Goal: Use online tool/utility: Utilize a website feature to perform a specific function

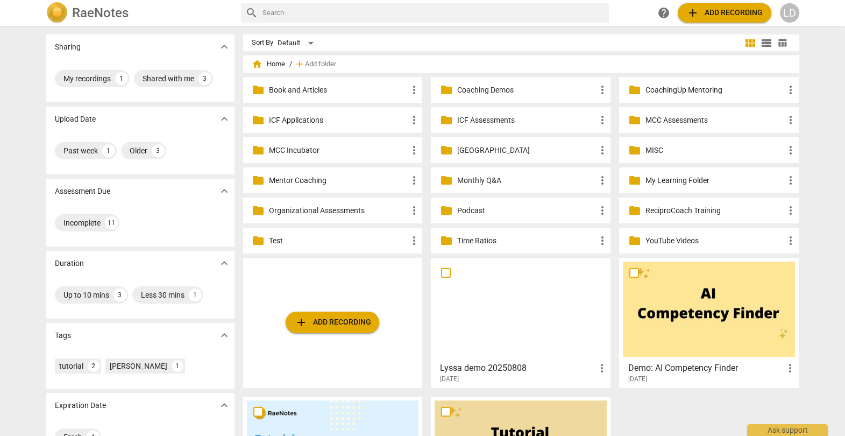
click at [497, 88] on p "Coaching Demos" at bounding box center [526, 89] width 139 height 11
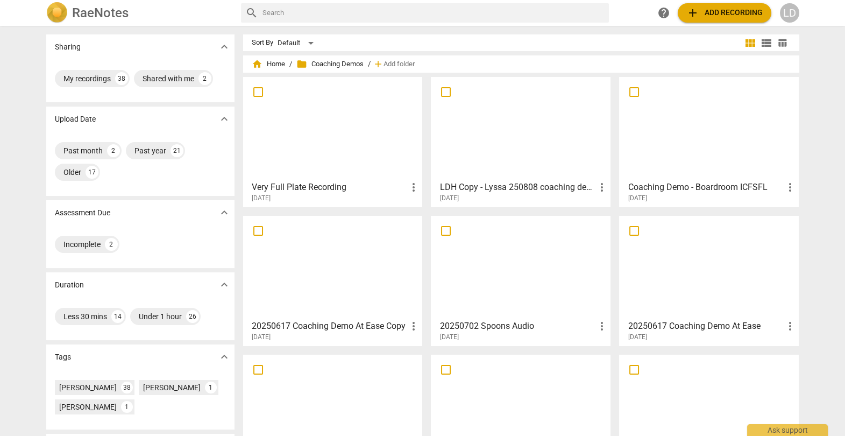
click at [466, 140] on div at bounding box center [521, 128] width 172 height 95
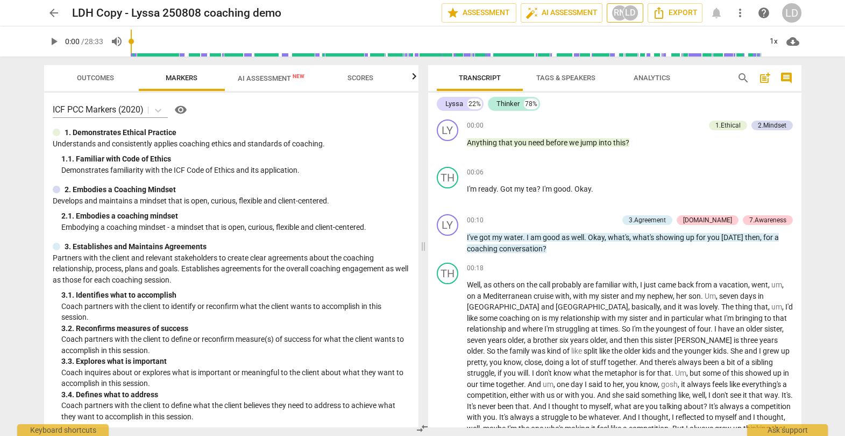
click at [611, 11] on div "RN" at bounding box center [619, 13] width 16 height 16
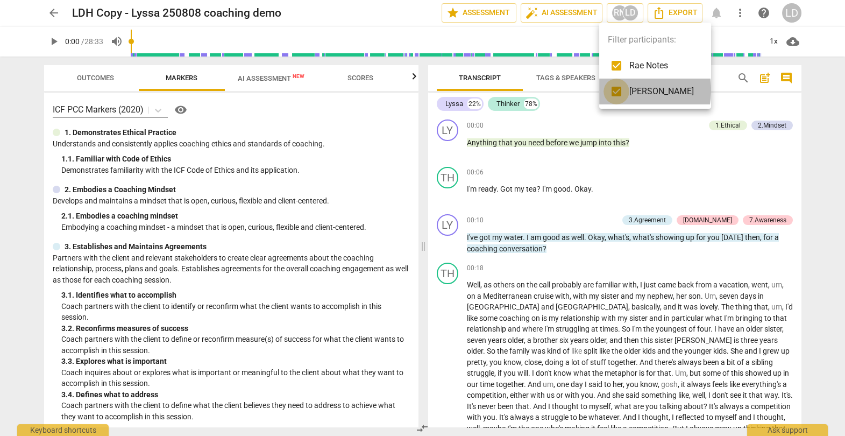
click at [616, 90] on input "checkbox" at bounding box center [616, 92] width 26 height 26
checkbox input "false"
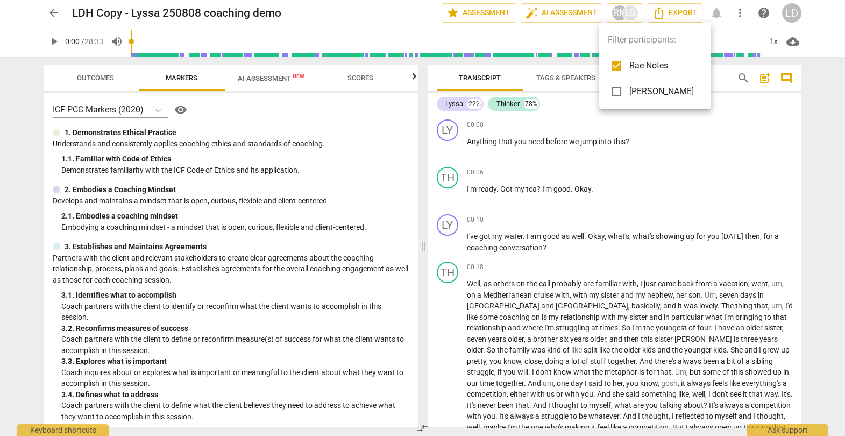
click at [643, 217] on div at bounding box center [422, 218] width 845 height 436
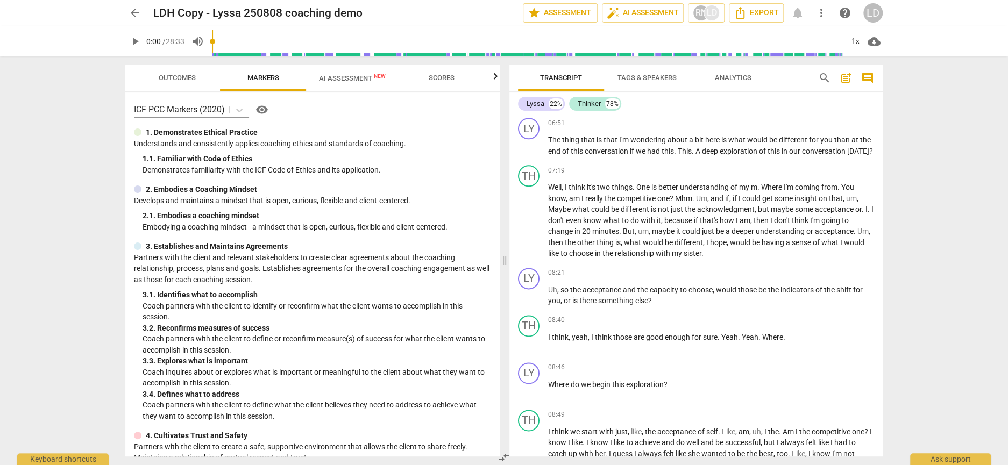
scroll to position [901, 0]
click at [693, 8] on div "RN" at bounding box center [701, 13] width 16 height 16
click at [695, 64] on input "checkbox" at bounding box center [698, 66] width 26 height 26
checkbox input "true"
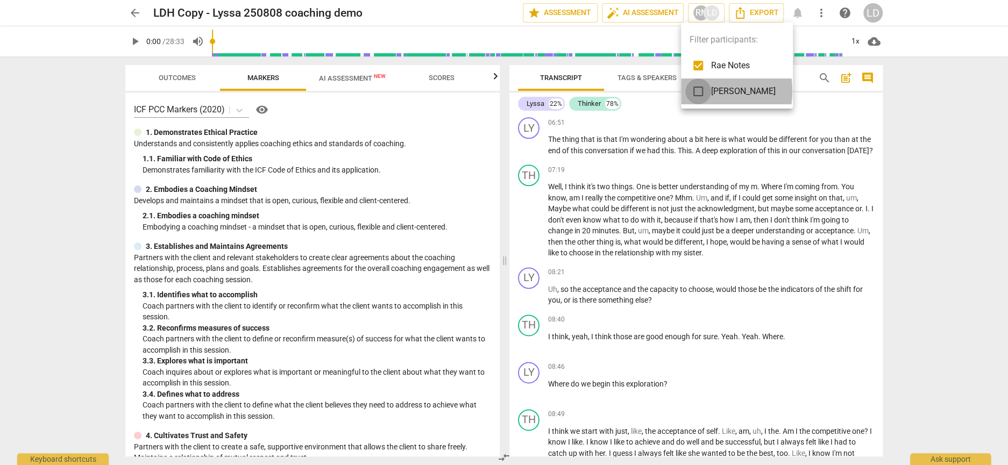
click at [698, 91] on input "checkbox" at bounding box center [698, 92] width 26 height 26
checkbox input "true"
click at [695, 66] on input "checkbox" at bounding box center [698, 66] width 26 height 26
checkbox input "false"
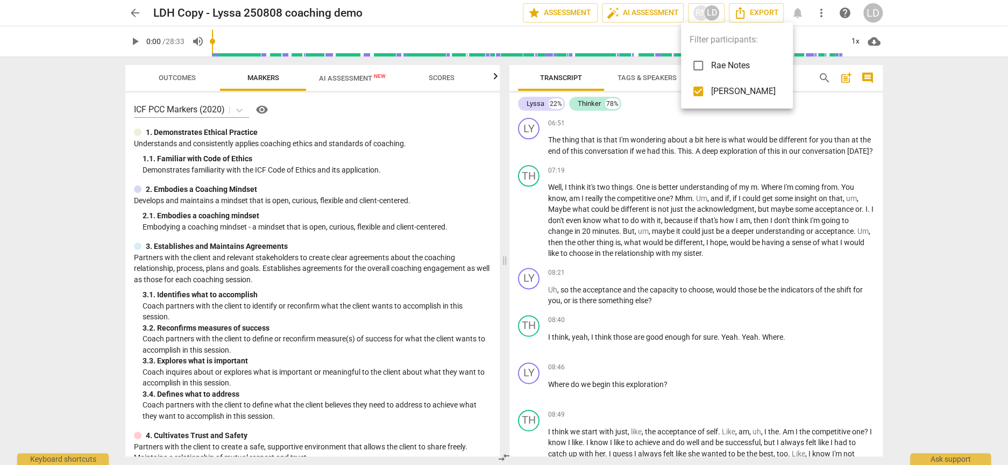
click at [688, 216] on div at bounding box center [504, 232] width 1008 height 465
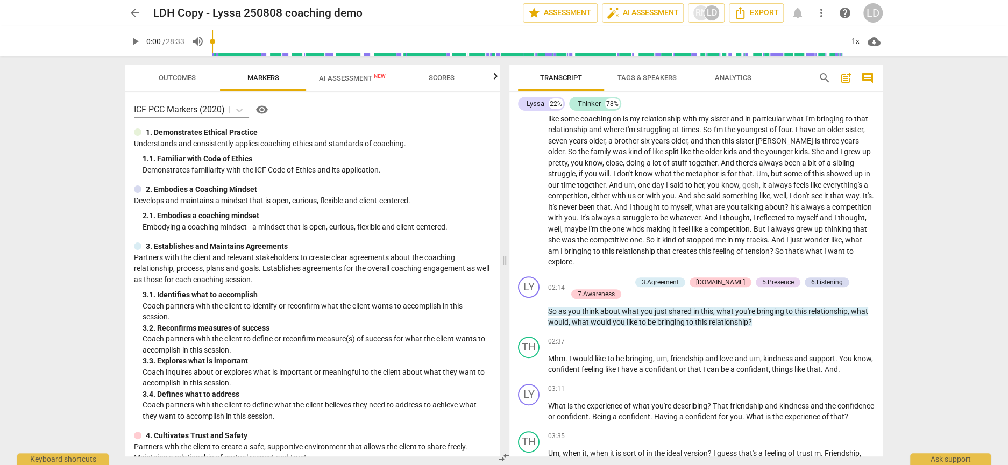
scroll to position [340, 0]
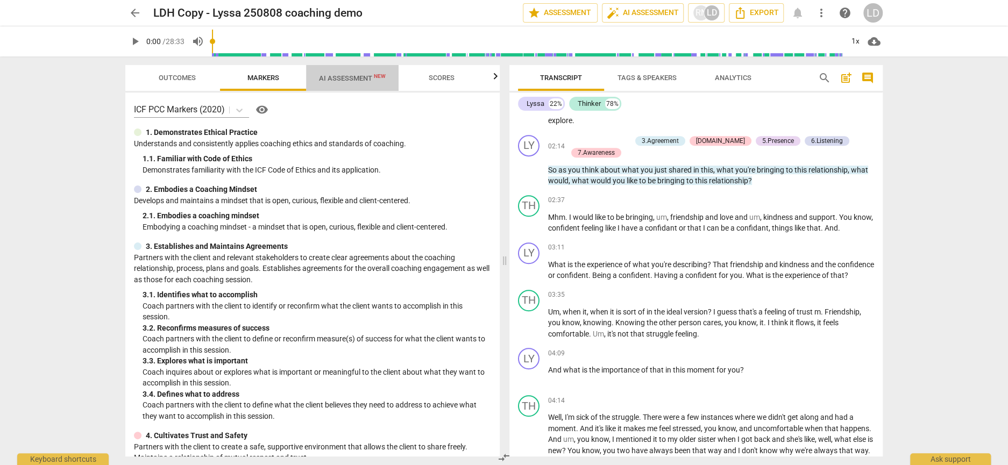
click at [351, 74] on span "AI Assessment New" at bounding box center [352, 78] width 67 height 8
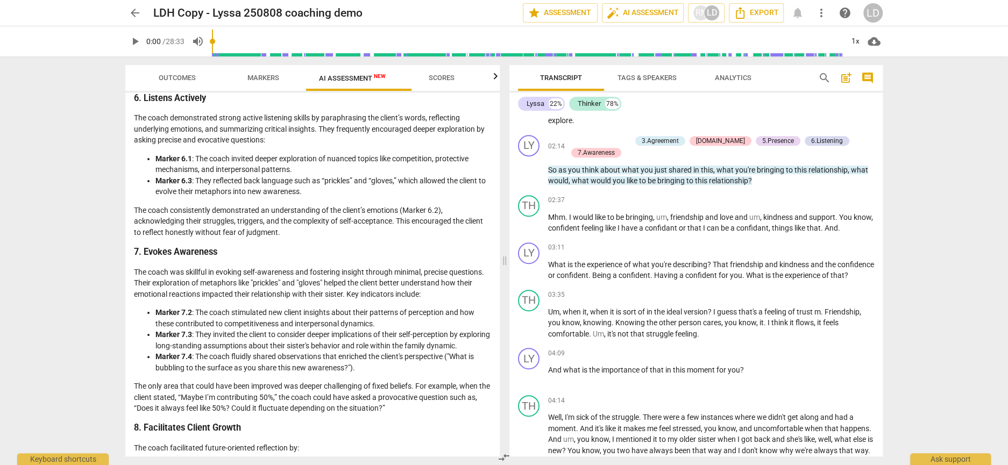
scroll to position [725, 0]
click at [733, 76] on span "Analytics" at bounding box center [733, 78] width 37 height 8
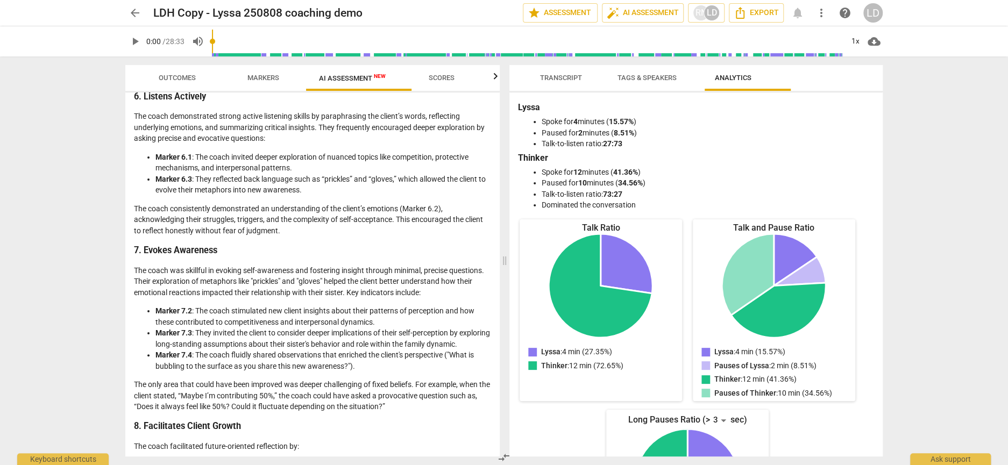
click at [393, 31] on li "Marker 5.4 : The use of silence was evident but could have been leveraged furth…" at bounding box center [323, 14] width 336 height 33
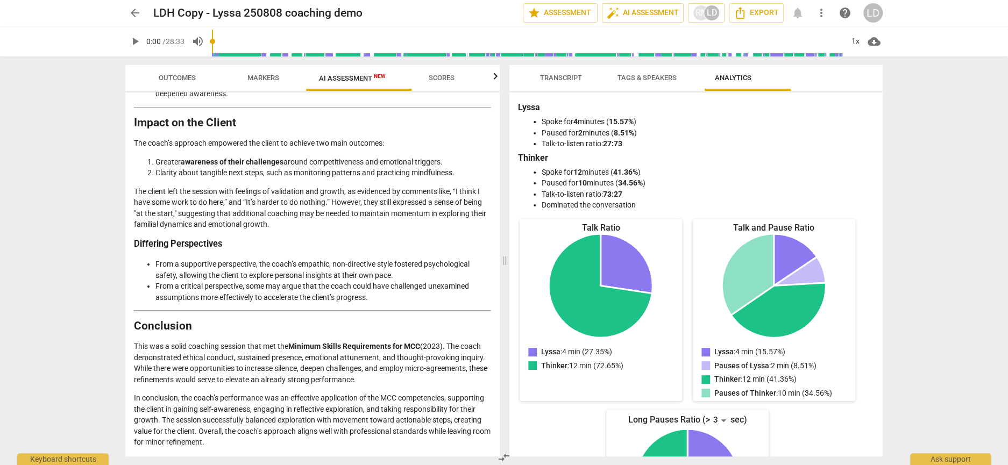
scroll to position [2107, 0]
click at [607, 8] on span "auto_fix_high AI Assessment" at bounding box center [643, 12] width 72 height 13
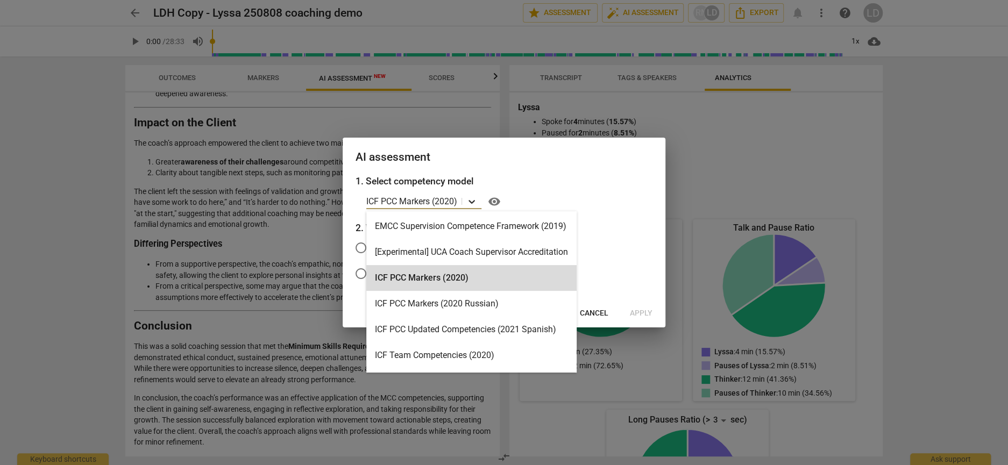
click at [470, 201] on icon at bounding box center [471, 201] width 11 height 11
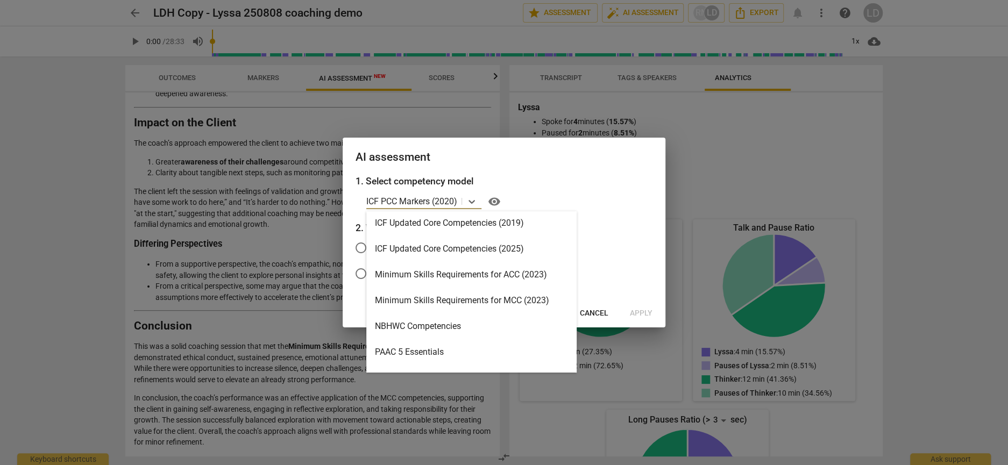
scroll to position [210, 0]
click at [279, 299] on div at bounding box center [504, 232] width 1008 height 465
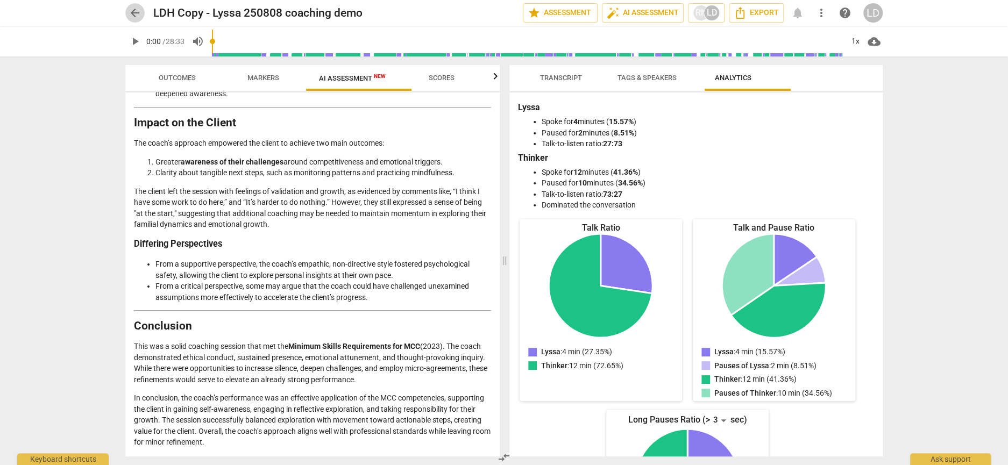
click at [131, 11] on span "arrow_back" at bounding box center [135, 12] width 13 height 13
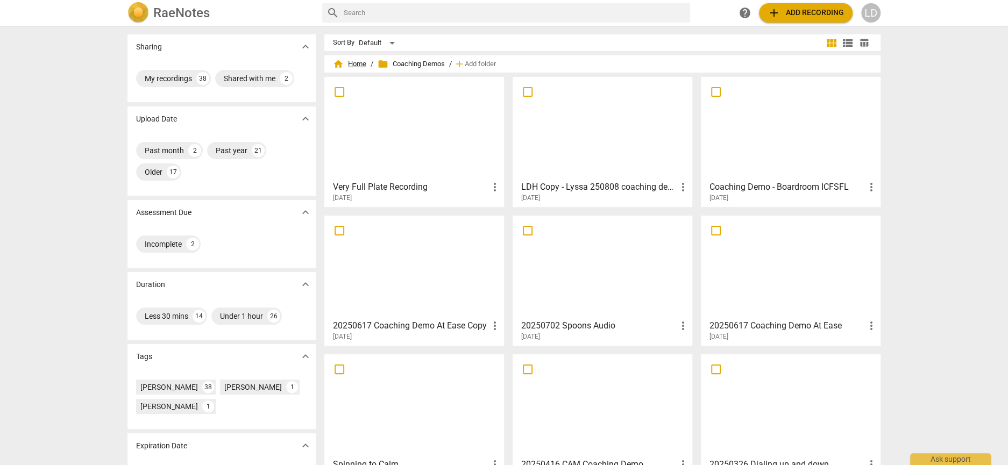
click at [361, 62] on span "home Home" at bounding box center [349, 64] width 33 height 11
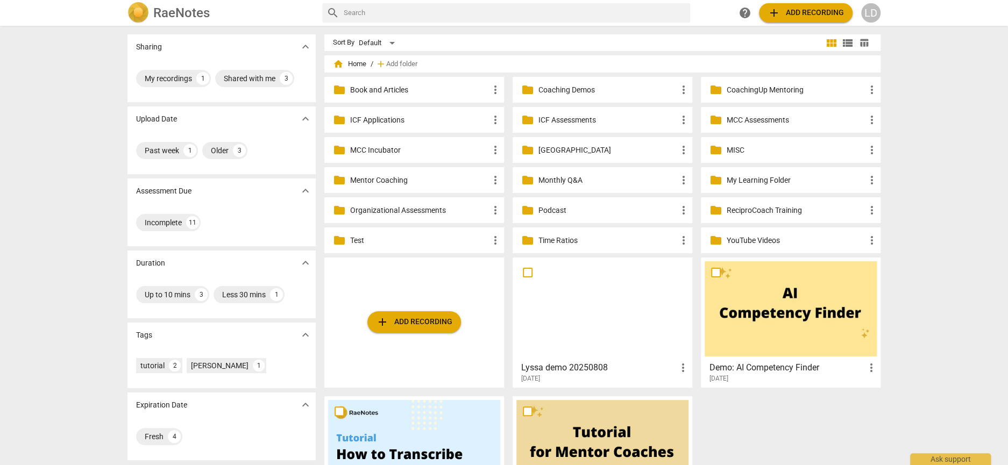
click at [618, 304] on div at bounding box center [602, 308] width 172 height 95
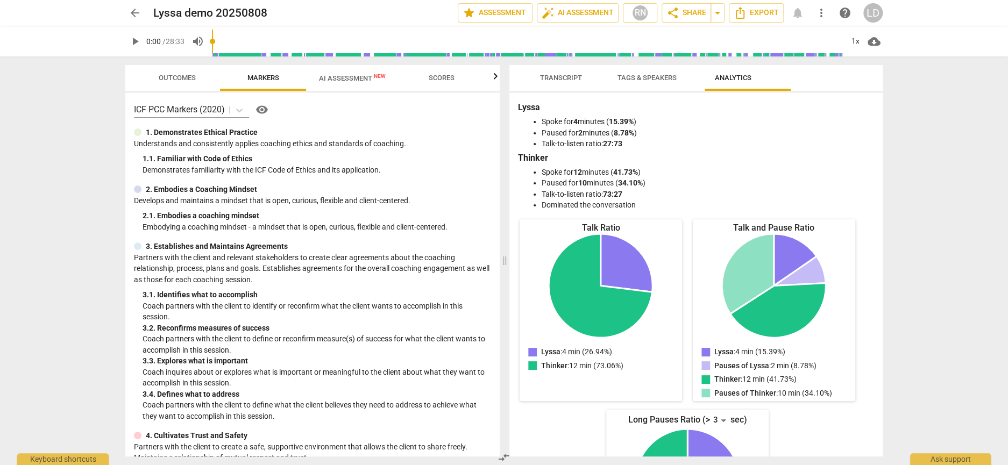
click at [365, 77] on span "AI Assessment New" at bounding box center [352, 78] width 67 height 8
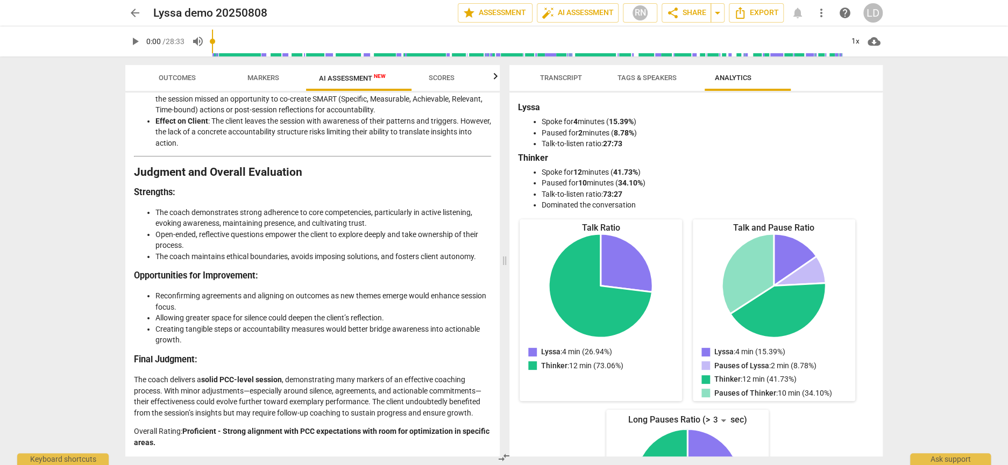
scroll to position [2487, 0]
drag, startPoint x: 158, startPoint y: 268, endPoint x: 453, endPoint y: 272, distance: 295.3
click at [453, 312] on li "Allowing greater space for silence could deepen the client’s reflection." at bounding box center [323, 317] width 336 height 11
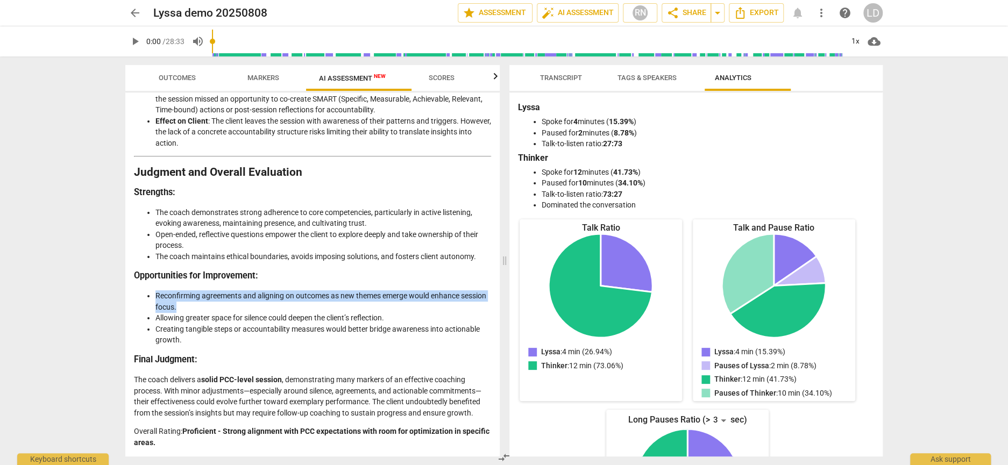
drag, startPoint x: 155, startPoint y: 239, endPoint x: 307, endPoint y: 256, distance: 152.0
click at [307, 290] on li "Reconfirming agreements and aligning on outcomes as new themes emerge would enh…" at bounding box center [323, 301] width 336 height 22
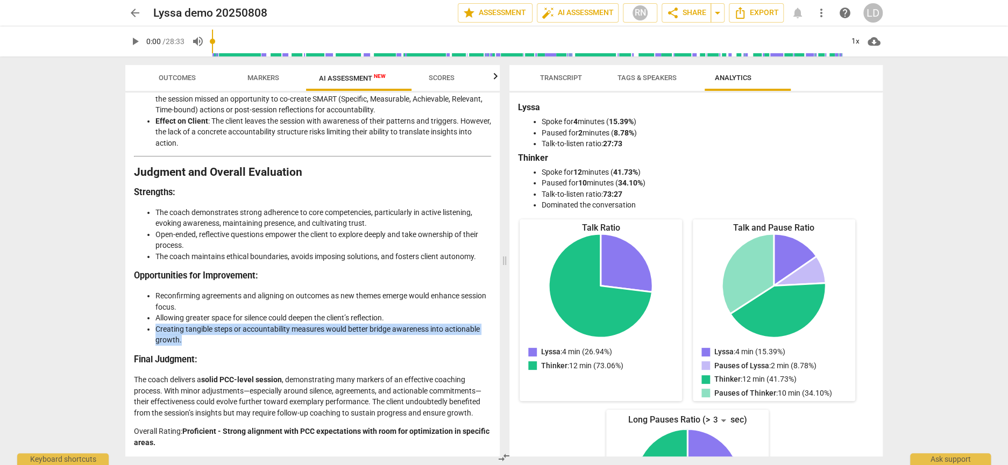
drag, startPoint x: 156, startPoint y: 287, endPoint x: 300, endPoint y: 300, distance: 144.2
click at [300, 324] on li "Creating tangible steps or accountability measures would better bridge awarenes…" at bounding box center [323, 335] width 336 height 22
click at [570, 74] on span "Transcript" at bounding box center [561, 78] width 42 height 8
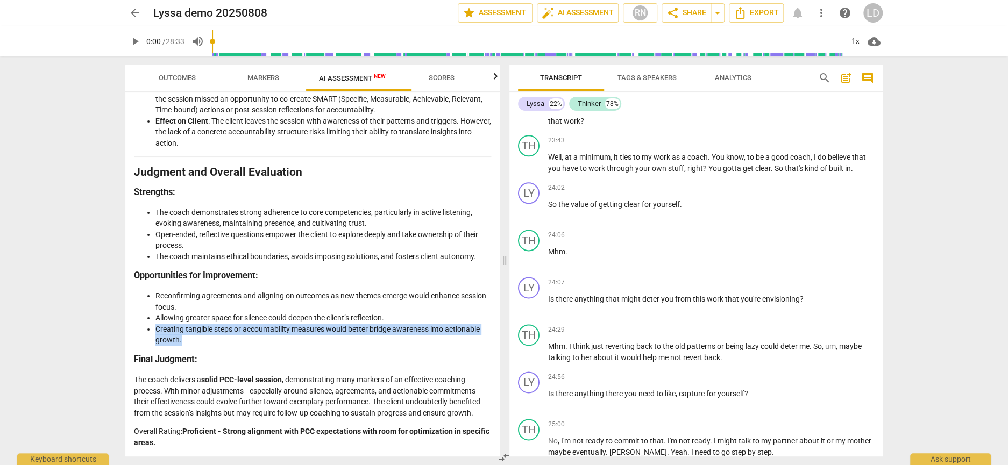
scroll to position [3705, 0]
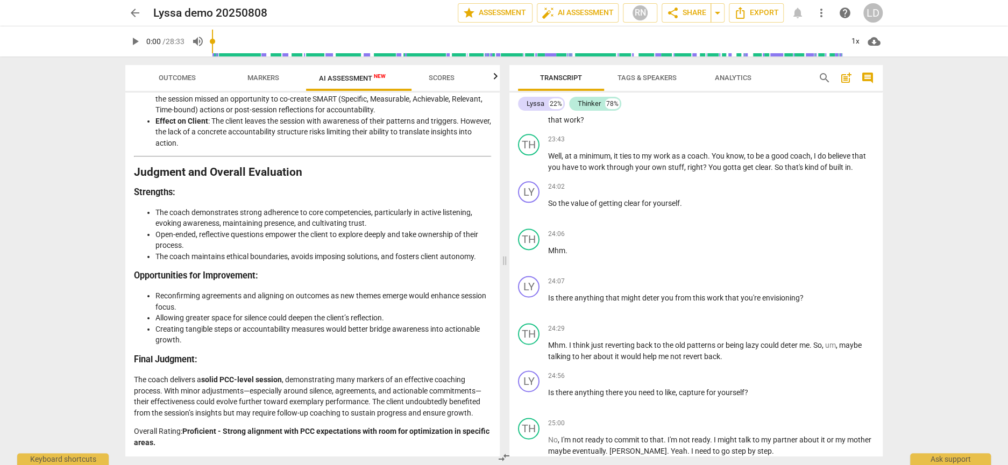
drag, startPoint x: 547, startPoint y: 314, endPoint x: 604, endPoint y: 322, distance: 57.0
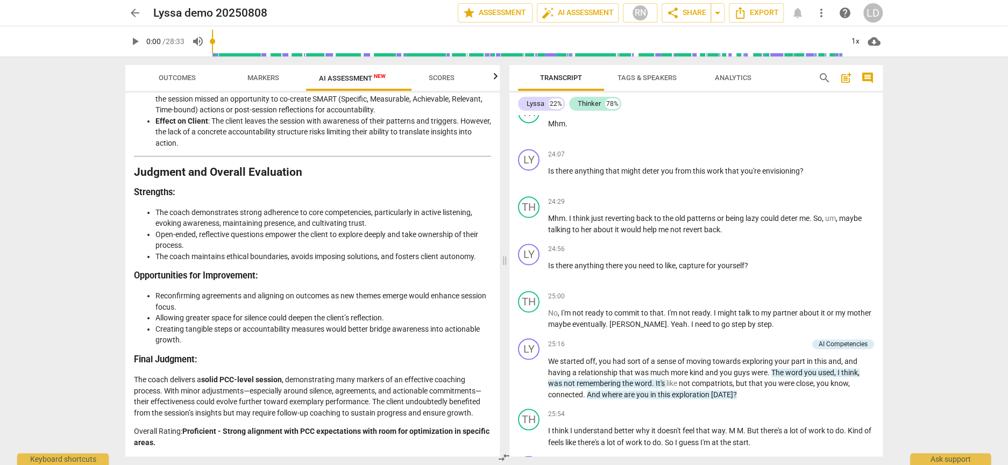
scroll to position [3834, 0]
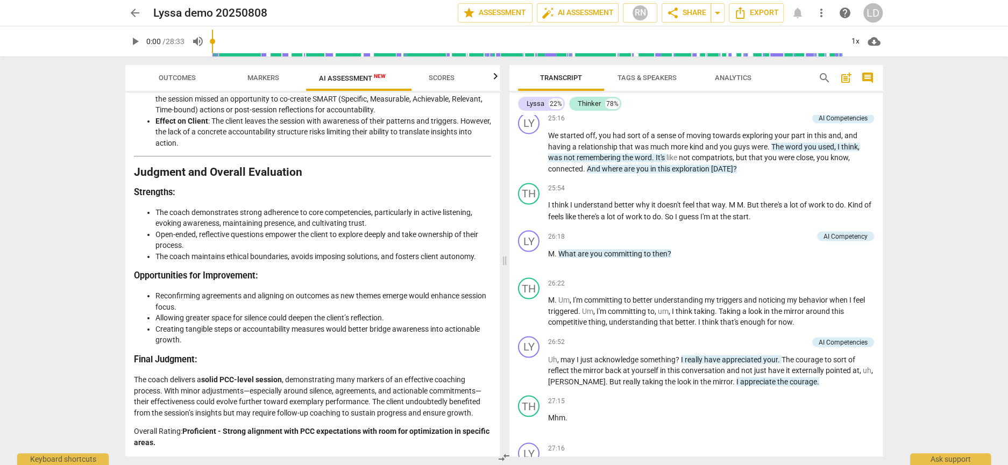
scroll to position [4058, 0]
drag, startPoint x: 547, startPoint y: 262, endPoint x: 598, endPoint y: 286, distance: 56.1
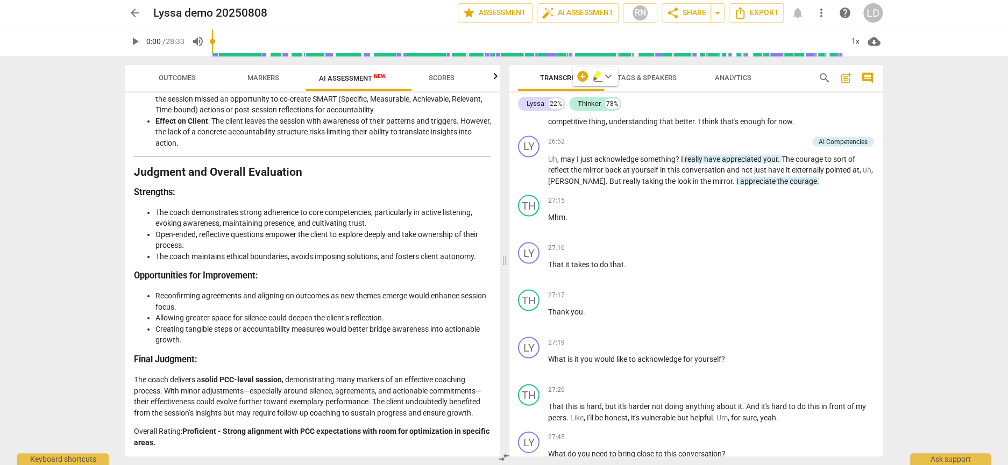
scroll to position [4259, 0]
drag, startPoint x: 549, startPoint y: 327, endPoint x: 737, endPoint y: 322, distance: 187.8
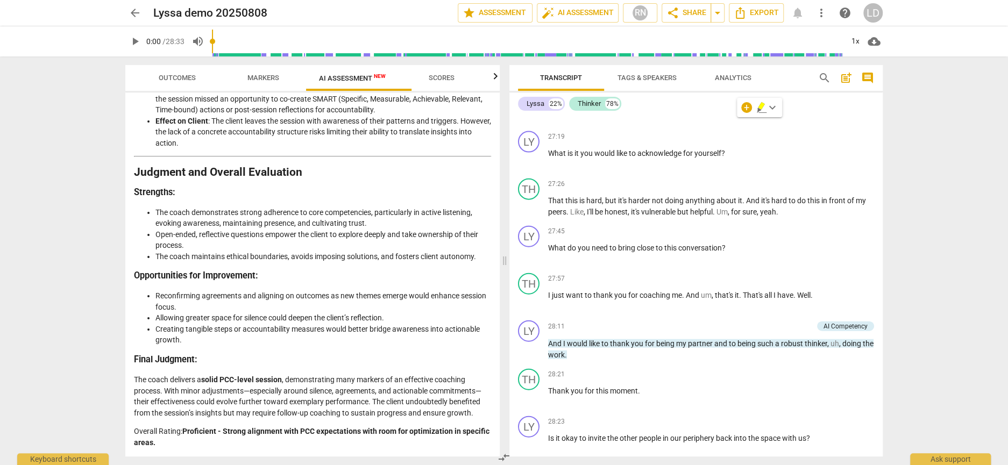
scroll to position [4464, 0]
drag, startPoint x: 549, startPoint y: 216, endPoint x: 721, endPoint y: 230, distance: 172.7
drag, startPoint x: 543, startPoint y: 338, endPoint x: 709, endPoint y: 338, distance: 166.7
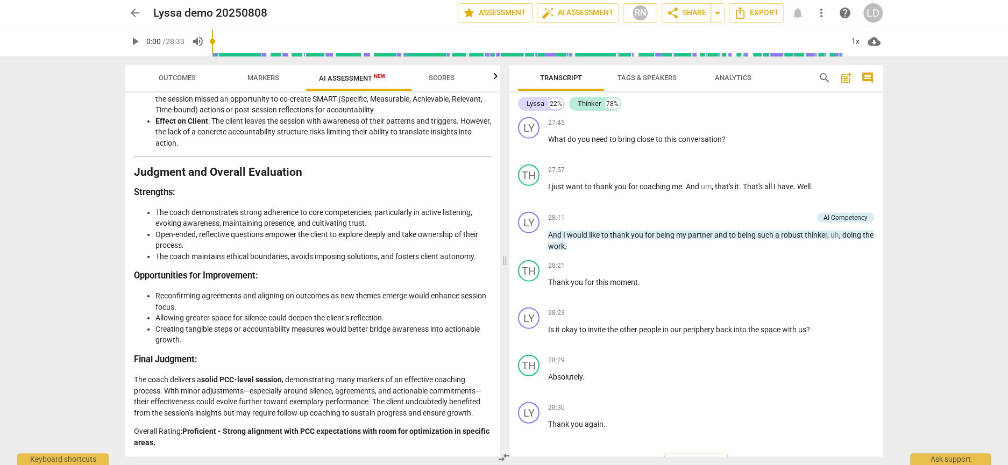
scroll to position [4574, 0]
drag, startPoint x: 549, startPoint y: 317, endPoint x: 868, endPoint y: 321, distance: 318.9
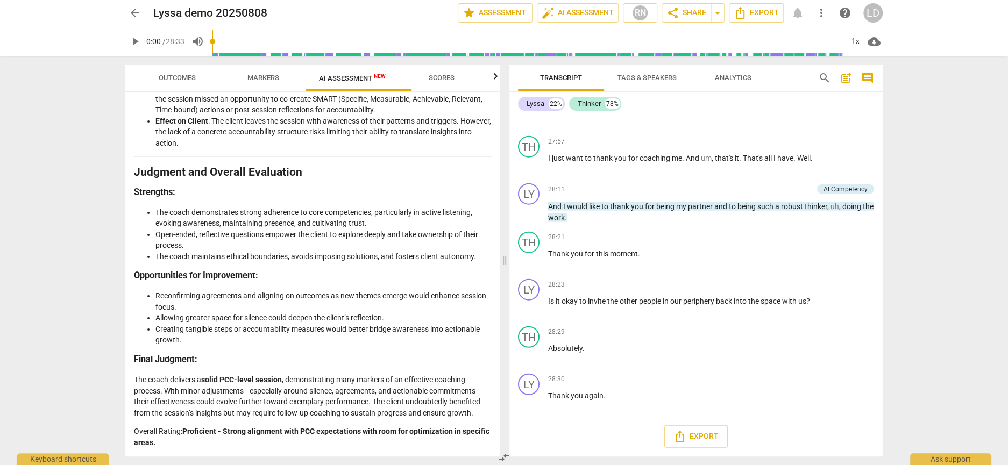
scroll to position [5131, 0]
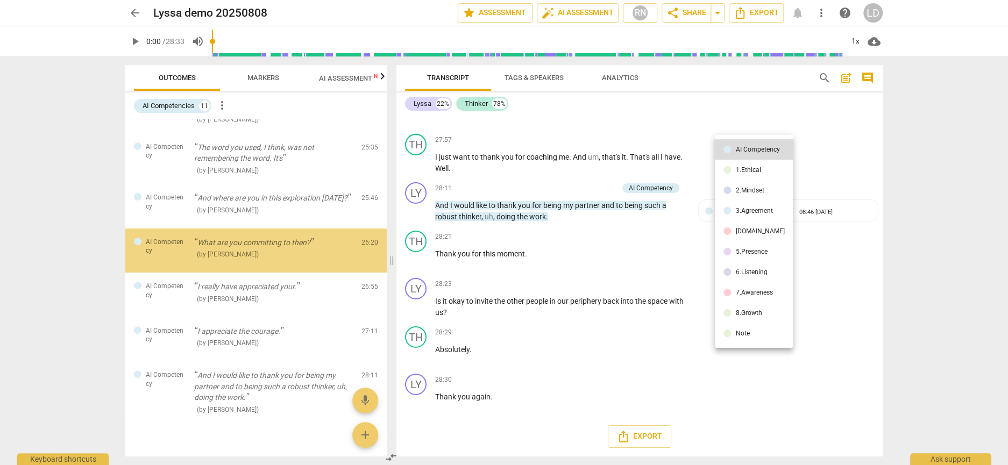
scroll to position [238, 0]
click at [832, 108] on div at bounding box center [504, 232] width 1008 height 465
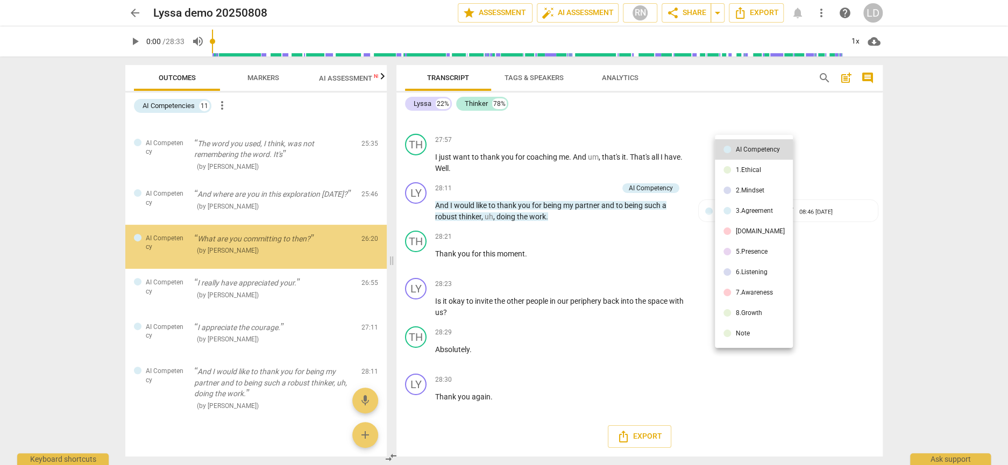
scroll to position [284, 0]
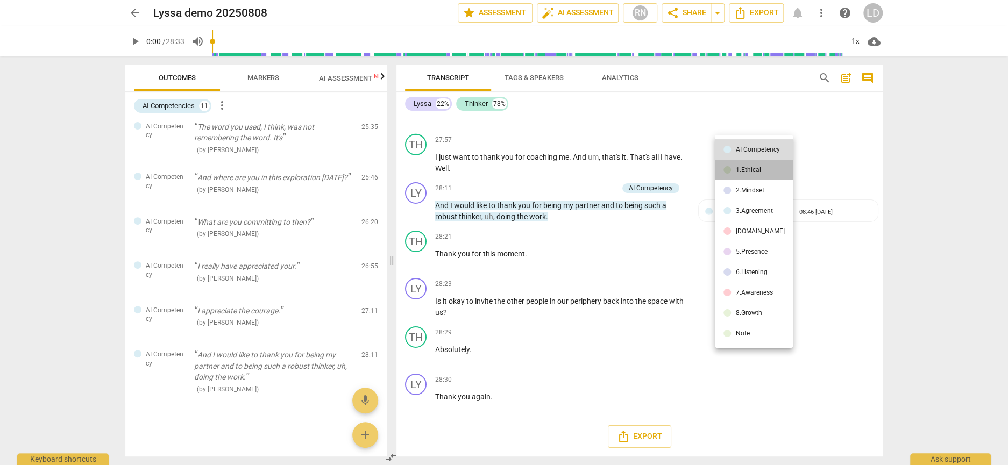
click at [752, 168] on div "1.Ethical" at bounding box center [747, 170] width 25 height 6
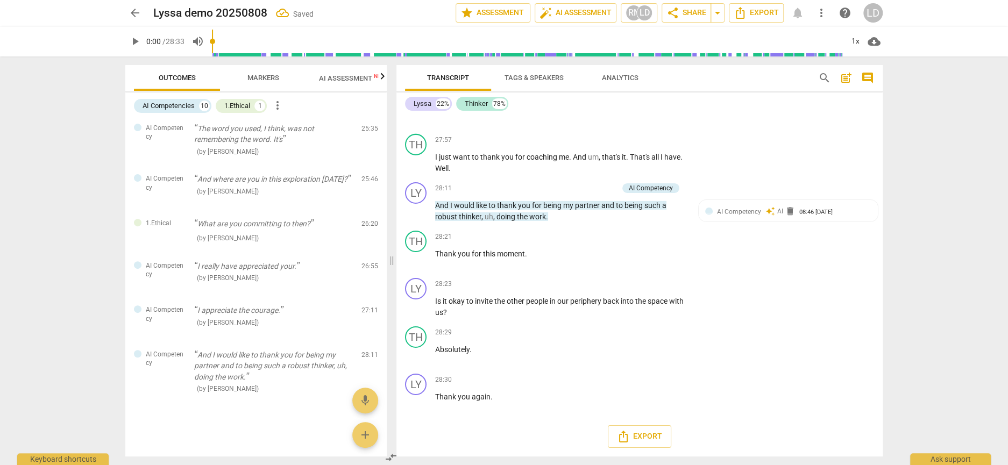
click at [844, 181] on li "Delete" at bounding box center [864, 173] width 37 height 20
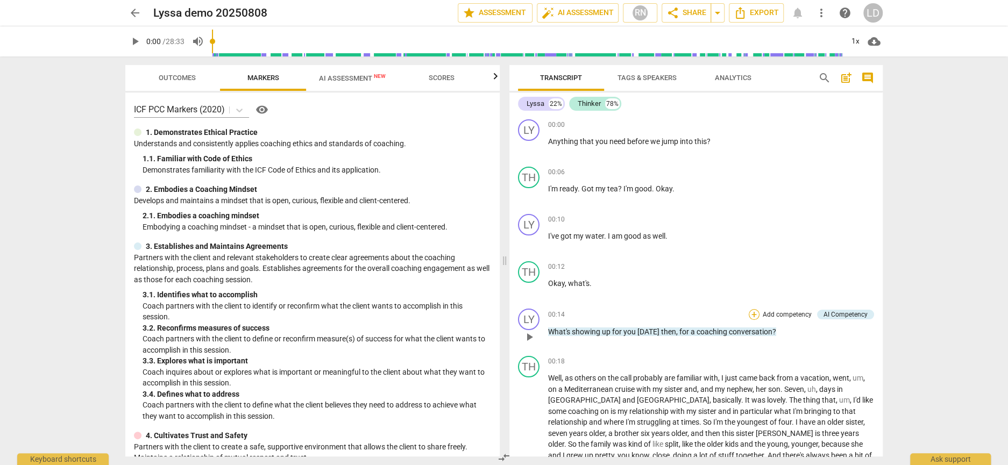
click at [751, 312] on div "+" at bounding box center [754, 314] width 11 height 11
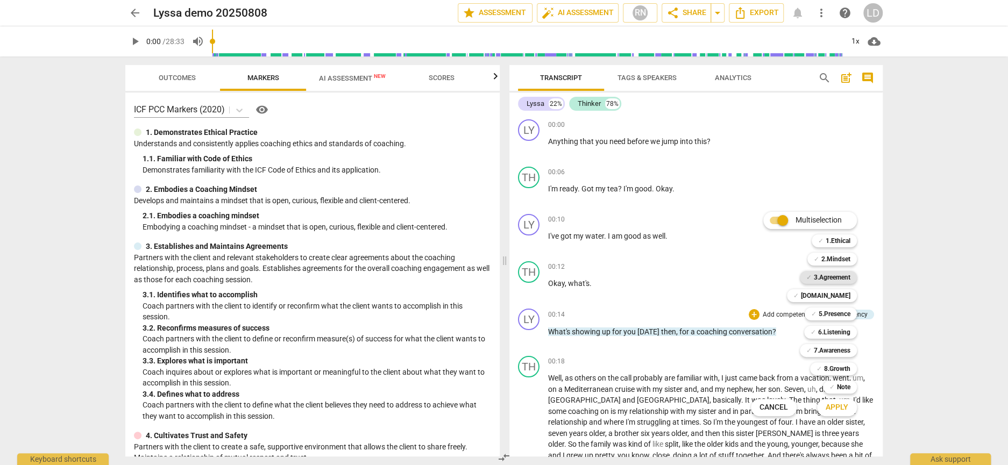
click at [848, 276] on b "3.Agreement" at bounding box center [832, 277] width 37 height 13
click at [852, 287] on div "✓ 4.Trust 4" at bounding box center [827, 296] width 90 height 18
click at [849, 291] on b "[DOMAIN_NAME]" at bounding box center [825, 295] width 49 height 13
click at [842, 332] on b "6.Listening" at bounding box center [834, 332] width 32 height 13
click at [836, 347] on b "7.Awareness" at bounding box center [832, 350] width 37 height 13
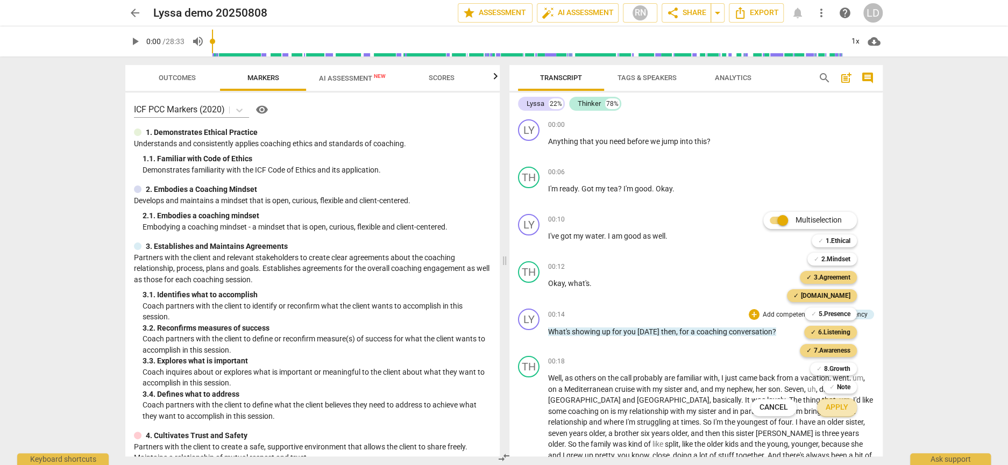
click at [839, 410] on span "Apply" at bounding box center [837, 407] width 23 height 11
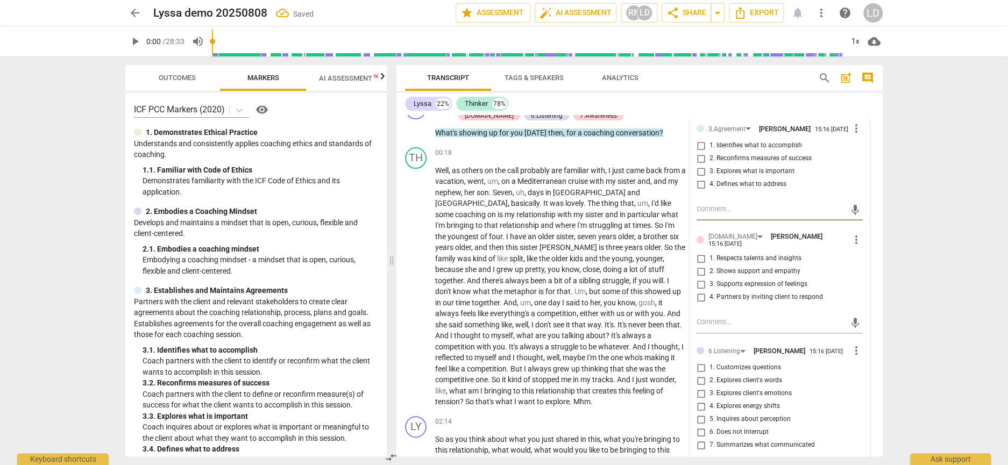
scroll to position [210, 0]
click at [700, 153] on input "1. Identifies what to accomplish" at bounding box center [700, 146] width 17 height 13
checkbox input "true"
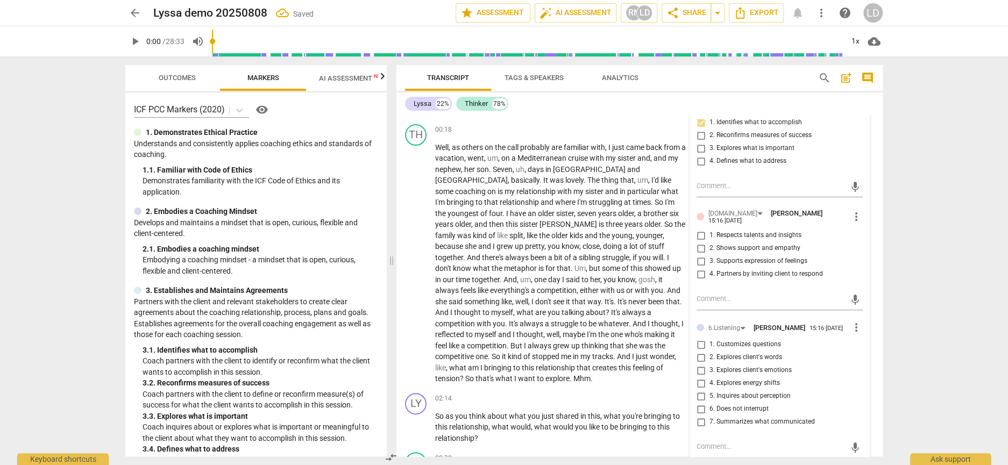
scroll to position [240, 0]
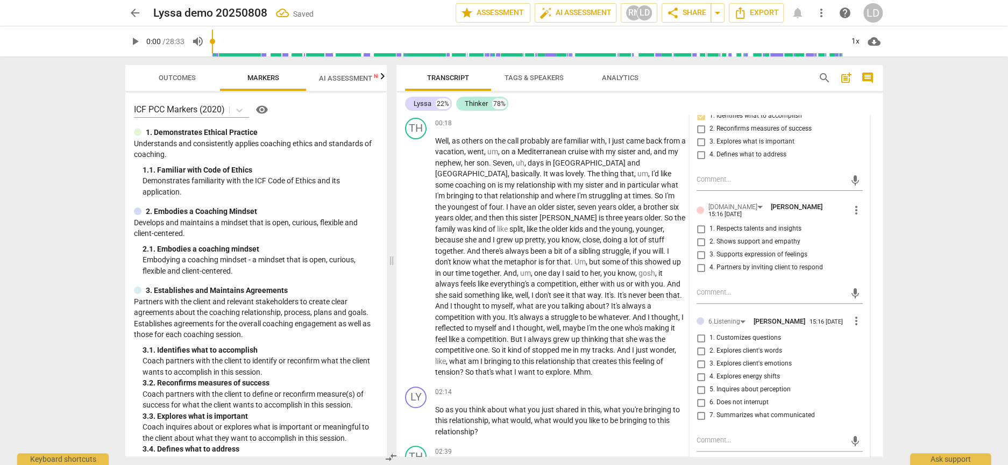
click at [697, 274] on input "4. Partners by inviting client to respond" at bounding box center [700, 267] width 17 height 13
checkbox input "true"
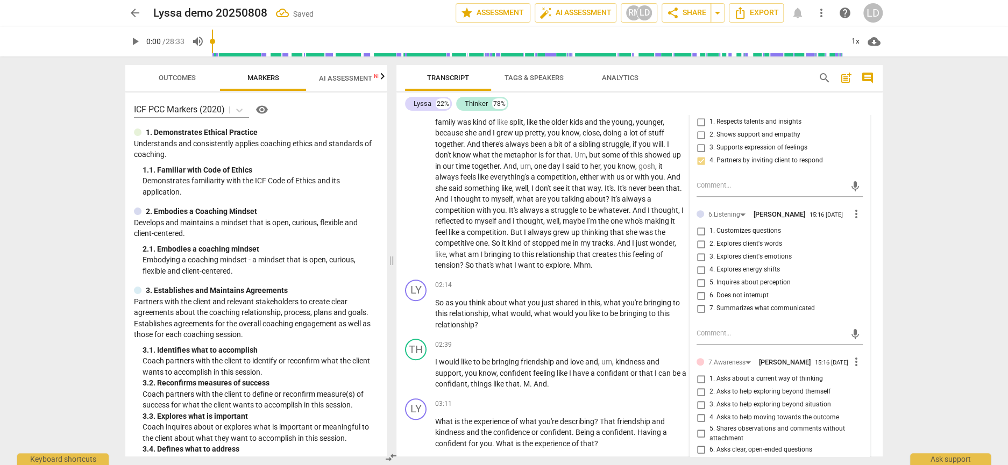
scroll to position [348, 0]
click at [853, 219] on span "more_vert" at bounding box center [856, 213] width 13 height 13
click at [860, 245] on li "Delete" at bounding box center [864, 249] width 37 height 20
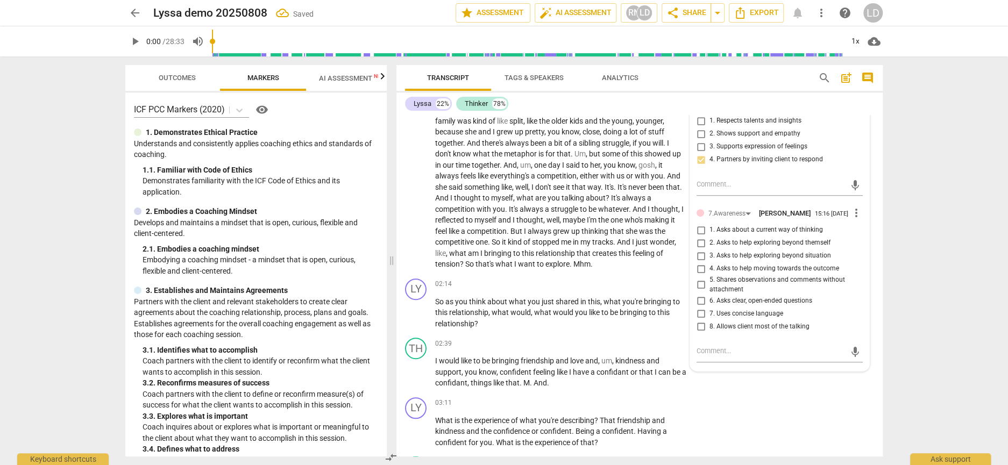
click at [700, 307] on input "6. Asks clear, open-ended questions" at bounding box center [700, 300] width 17 height 13
checkbox input "true"
click at [695, 320] on input "7. Uses concise language" at bounding box center [700, 313] width 17 height 13
checkbox input "true"
click at [505, 214] on span "you" at bounding box center [499, 209] width 12 height 9
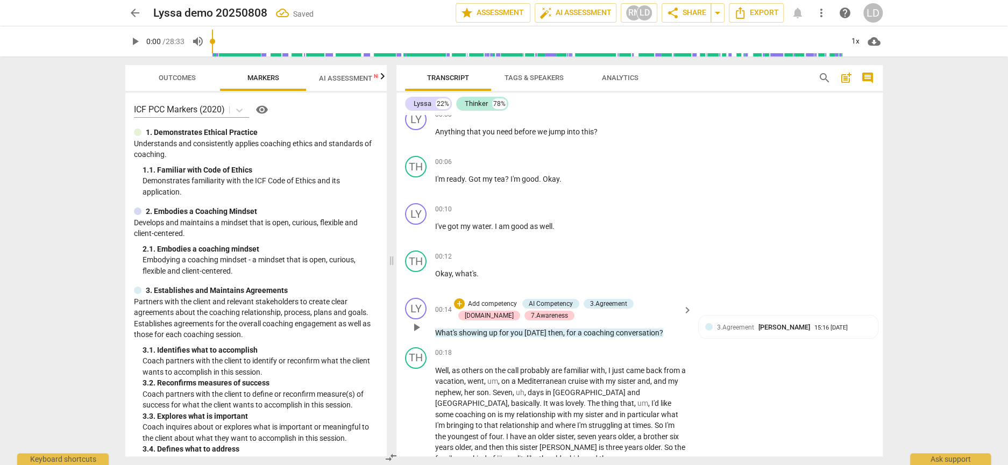
scroll to position [9, 0]
click at [334, 77] on span "AI Assessment New" at bounding box center [352, 78] width 67 height 8
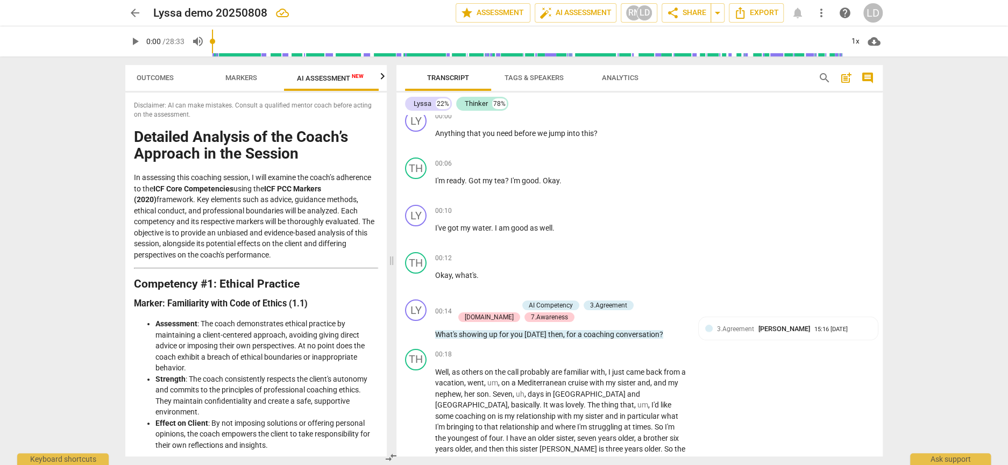
scroll to position [0, 33]
